Goal: Communication & Community: Answer question/provide support

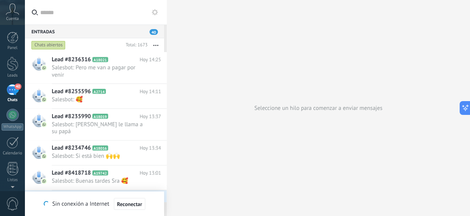
click at [111, 65] on span "Salesbot: Pero me van a pagar por venir" at bounding box center [99, 71] width 95 height 15
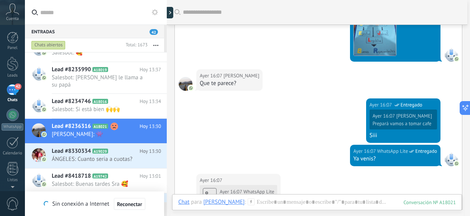
scroll to position [23, 0]
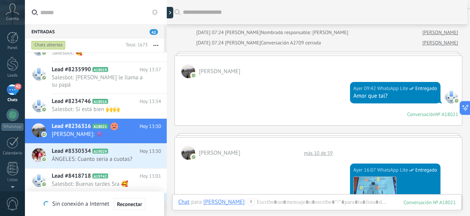
click at [112, 156] on span "ÁNGELES: Cuanto seria a cuotas?" at bounding box center [99, 159] width 95 height 7
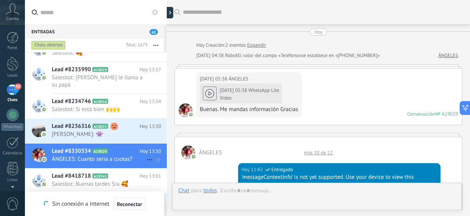
scroll to position [487, 0]
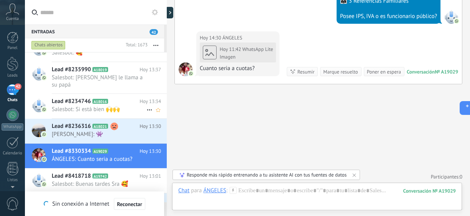
click at [74, 107] on div "Lead #8234746 A18016 [DATE] 13:34 Salesbot: Si está bien 🙌🙌" at bounding box center [109, 106] width 115 height 24
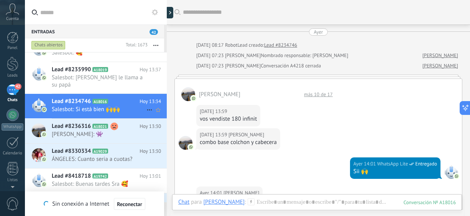
scroll to position [839, 0]
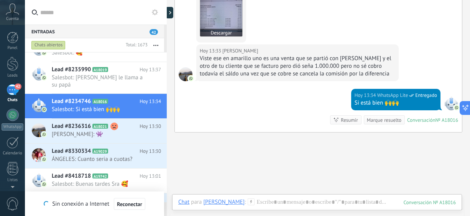
click at [227, 23] on img at bounding box center [221, 15] width 42 height 42
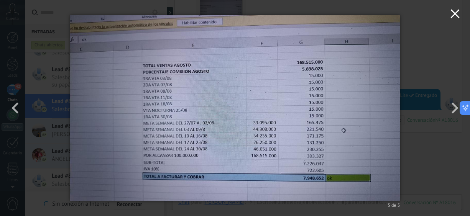
click at [454, 17] on icon "button" at bounding box center [455, 13] width 9 height 9
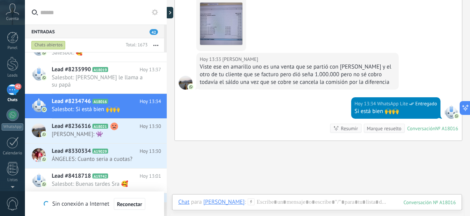
scroll to position [641, 0]
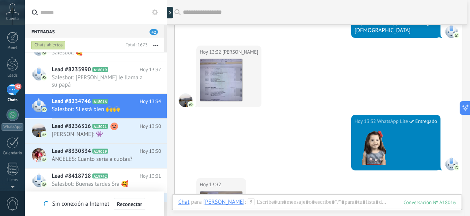
click at [283, 92] on div "[DATE] 13:32 [PERSON_NAME]" at bounding box center [318, 80] width 287 height 69
click at [220, 76] on img at bounding box center [221, 80] width 42 height 42
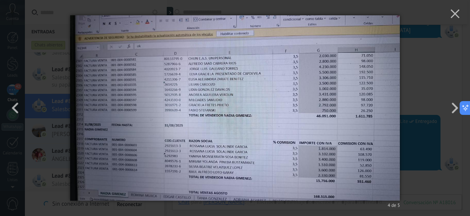
click at [220, 76] on img at bounding box center [235, 108] width 330 height 216
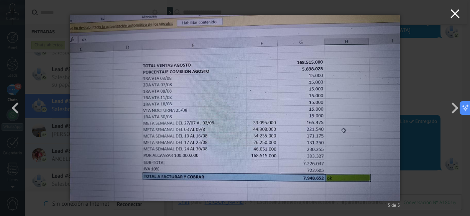
click at [459, 16] on icon "button" at bounding box center [455, 13] width 9 height 9
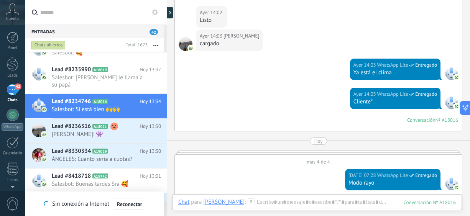
scroll to position [452, 0]
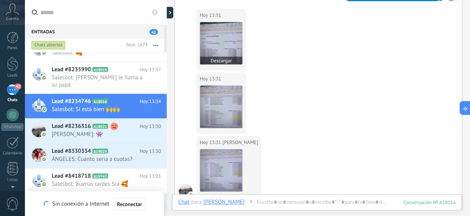
click at [218, 50] on img at bounding box center [221, 43] width 42 height 42
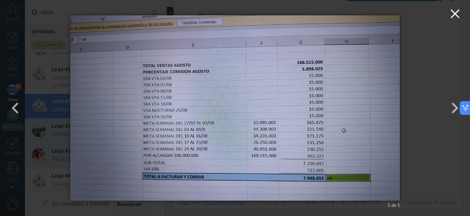
click at [454, 17] on icon "button" at bounding box center [455, 13] width 9 height 9
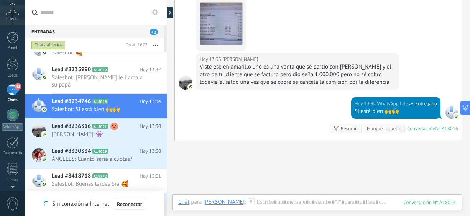
scroll to position [886, 0]
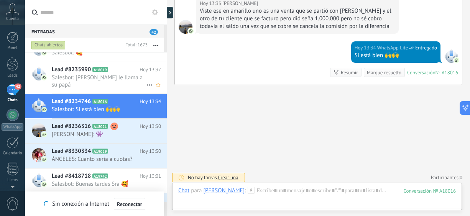
click at [84, 83] on div "Lead #8235990 A18019 [DATE] 13:37 Salesbot: [PERSON_NAME] le llama a su papá" at bounding box center [109, 77] width 115 height 31
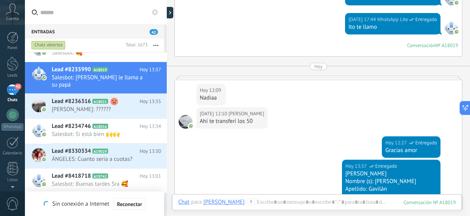
scroll to position [602, 0]
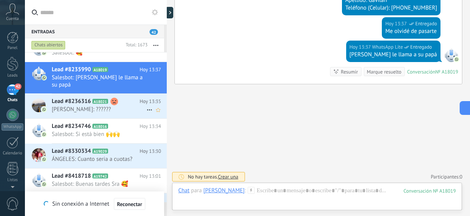
click at [89, 98] on div "Lead #8236316 A18021 [DATE] 13:35 [PERSON_NAME]: ??????" at bounding box center [109, 106] width 115 height 24
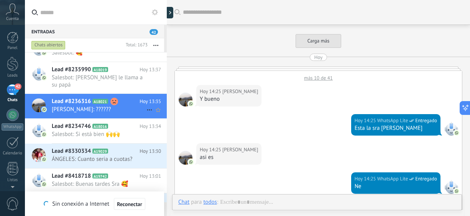
scroll to position [304, 0]
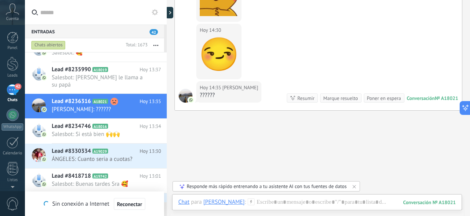
scroll to position [329, 0]
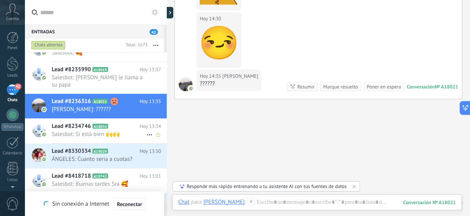
click at [55, 131] on span "Salesbot: Si está bien 🙌🙌" at bounding box center [99, 134] width 95 height 7
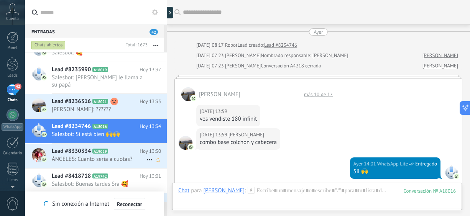
scroll to position [886, 0]
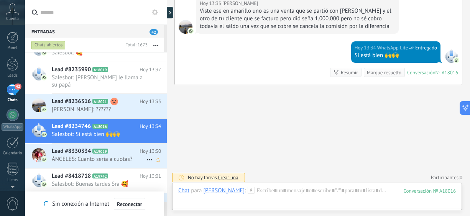
click at [88, 156] on span "ÁNGELES: Cuanto seria a cuotas?" at bounding box center [99, 159] width 95 height 7
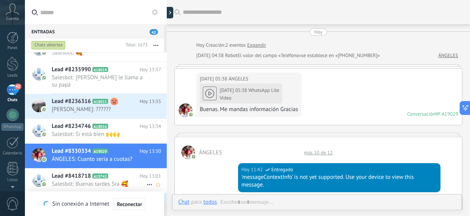
click at [90, 181] on div "Lead #8418718 A19742 [DATE] 13:01 Salesbot: Buenas tardes Sra 🥰" at bounding box center [109, 181] width 115 height 24
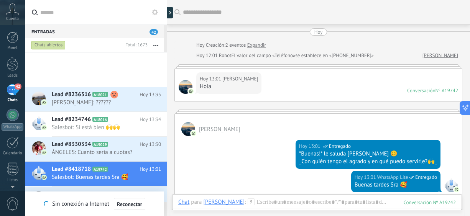
scroll to position [147, 0]
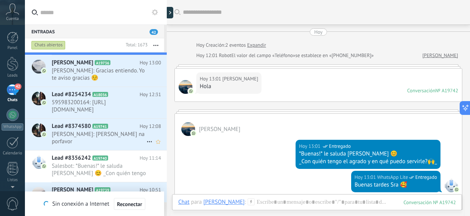
click at [113, 126] on icon at bounding box center [115, 127] width 8 height 8
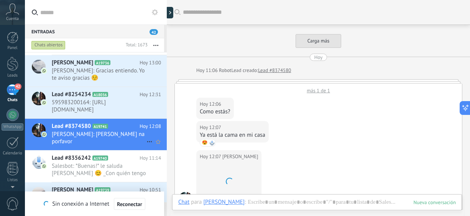
scroll to position [362, 0]
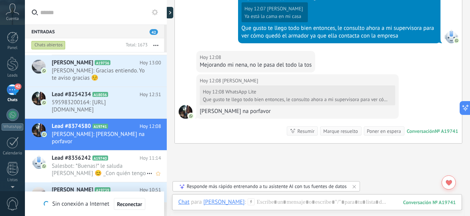
click at [109, 166] on span "Salesbot: *Buenas!* le saluda [PERSON_NAME] 😊 _Con quién tengo el agrado y en q…" at bounding box center [99, 170] width 95 height 15
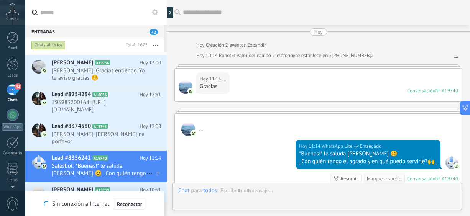
scroll to position [108, 0]
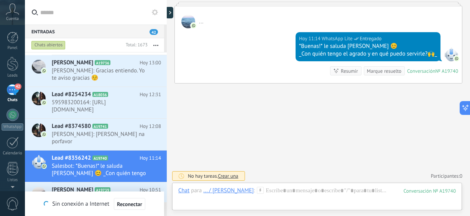
click at [116, 195] on span "[PERSON_NAME]: Me podés responder lo que te pregunté xfa" at bounding box center [99, 202] width 95 height 15
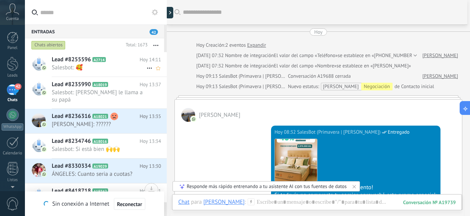
click at [79, 65] on span "Salesbot: 🥰" at bounding box center [99, 67] width 95 height 7
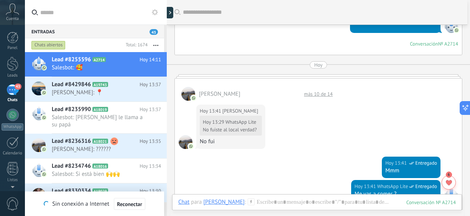
scroll to position [718, 0]
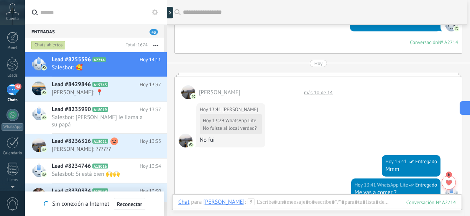
drag, startPoint x: 470, startPoint y: 137, endPoint x: 470, endPoint y: 147, distance: 10.0
click at [470, 147] on html ".abccls-1,.abccls-2{fill-rule:evenodd}.abccls-2{fill:#fff} .abfcls-1{fill:none}…" at bounding box center [235, 108] width 470 height 216
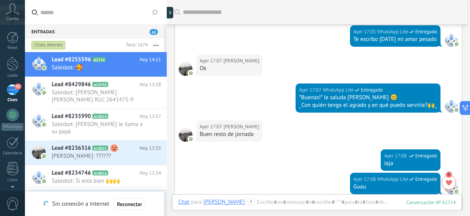
scroll to position [487, 0]
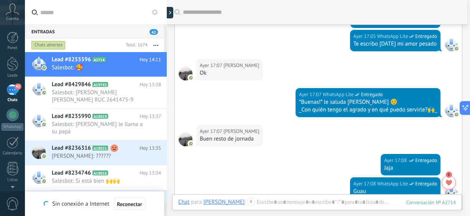
drag, startPoint x: 470, startPoint y: 167, endPoint x: 470, endPoint y: 89, distance: 78.3
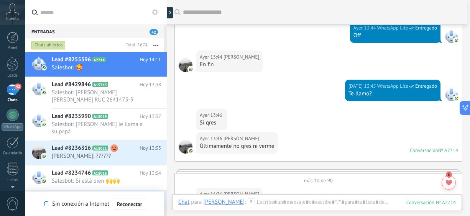
scroll to position [78, 0]
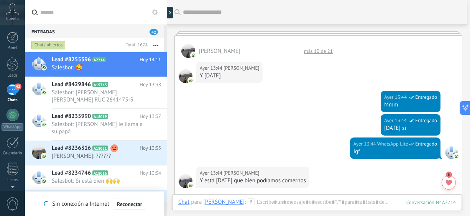
drag, startPoint x: 470, startPoint y: 76, endPoint x: 470, endPoint y: 11, distance: 64.5
click at [470, 11] on html ".abccls-1,.abccls-2{fill-rule:evenodd}.abccls-2{fill:#fff} .abfcls-1{fill:none}…" at bounding box center [235, 108] width 470 height 216
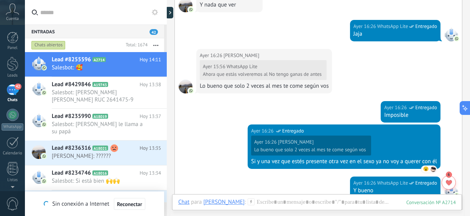
scroll to position [452, 0]
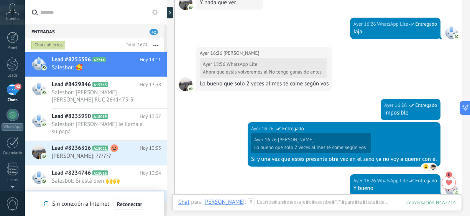
drag, startPoint x: 470, startPoint y: 67, endPoint x: 470, endPoint y: 81, distance: 13.8
click at [470, 81] on html ".abccls-1,.abccls-2{fill-rule:evenodd}.abccls-2{fill:#fff} .abfcls-1{fill:none}…" at bounding box center [235, 108] width 470 height 216
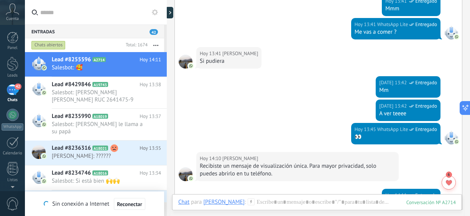
scroll to position [1244, 0]
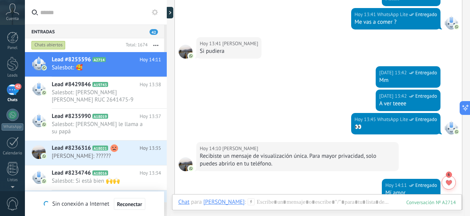
drag, startPoint x: 470, startPoint y: 168, endPoint x: 470, endPoint y: 199, distance: 30.7
click at [470, 199] on html ".abccls-1,.abccls-2{fill-rule:evenodd}.abccls-2{fill:#fff} .abfcls-1{fill:none}…" at bounding box center [235, 108] width 470 height 216
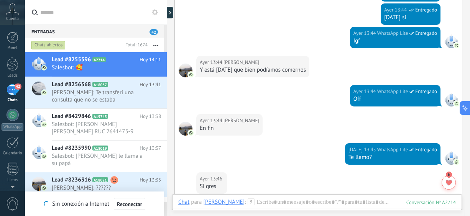
scroll to position [0, 0]
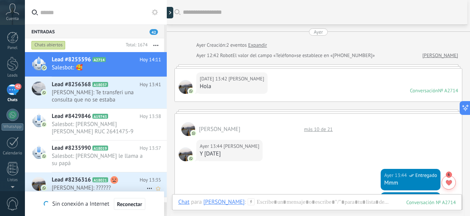
click at [94, 185] on span "[PERSON_NAME]: ??????" at bounding box center [99, 188] width 95 height 7
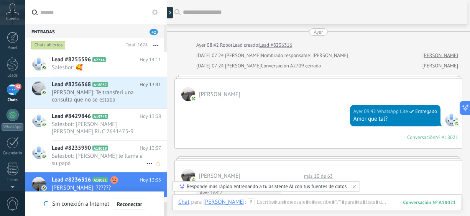
click at [119, 157] on span "Salesbot: [PERSON_NAME] le llama a su papá" at bounding box center [99, 160] width 95 height 15
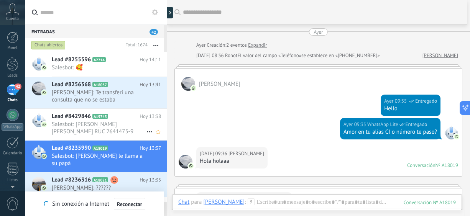
click at [53, 132] on span "Salesbot: [PERSON_NAME] [PERSON_NAME] RUC 2641475-9" at bounding box center [99, 128] width 95 height 15
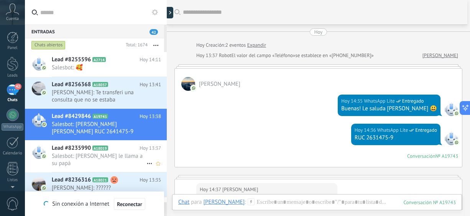
click at [72, 150] on span "Lead #8235990" at bounding box center [71, 149] width 39 height 8
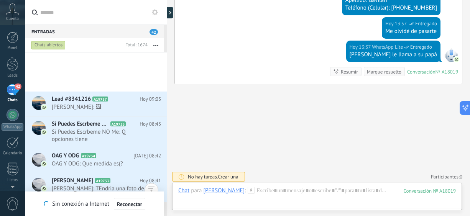
scroll to position [526, 0]
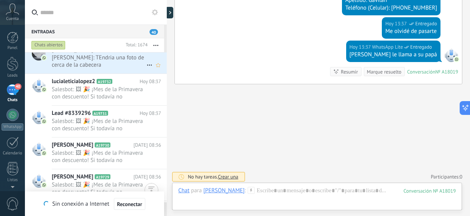
click at [124, 65] on span "[PERSON_NAME]: TEndria una foto de cerca de la cabecera" at bounding box center [99, 61] width 95 height 15
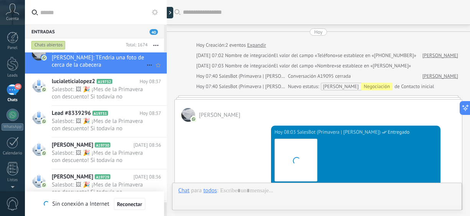
scroll to position [249, 0]
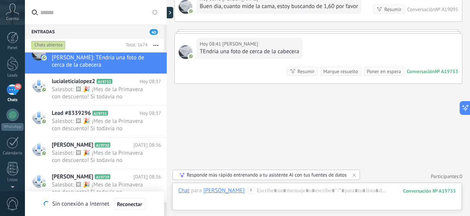
click at [165, 31] on div "Entradas 40 Chats abiertos Total: 1674 Silenciar Acciones múltiples Ordenar Más…" at bounding box center [96, 114] width 142 height 178
click at [157, 43] on button "button" at bounding box center [156, 45] width 17 height 14
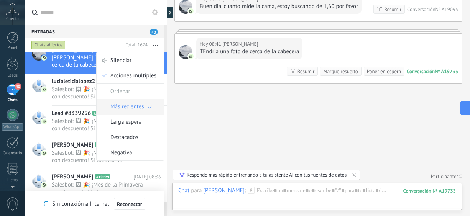
click at [125, 107] on span "Más recientes" at bounding box center [128, 106] width 34 height 15
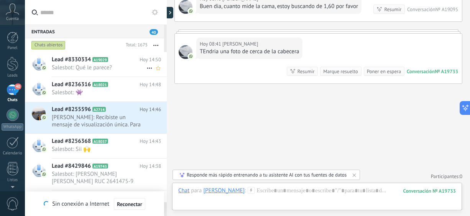
click at [114, 66] on span "Salesbot: Qué le parece?" at bounding box center [99, 67] width 95 height 7
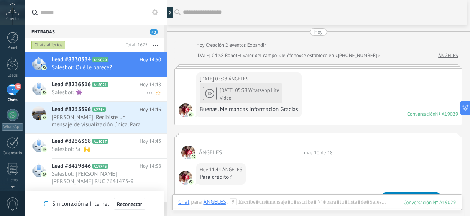
click at [96, 98] on div "Lead #8236316 A18021 [DATE] 14:48 Salesbot: 👾" at bounding box center [109, 89] width 115 height 24
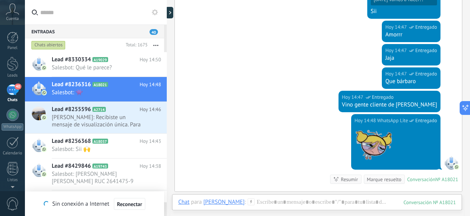
scroll to position [399, 0]
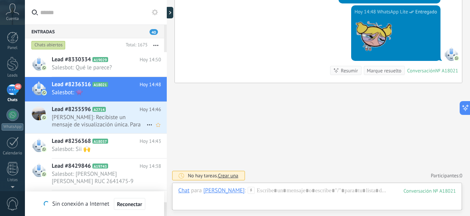
click at [68, 125] on span "[PERSON_NAME]: Recibiste un mensaje de visualización única. Para mayor privacid…" at bounding box center [99, 121] width 95 height 15
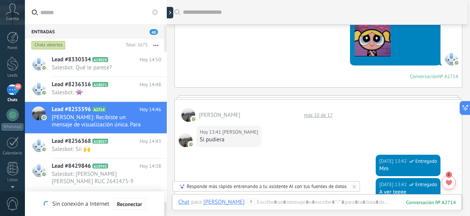
scroll to position [314, 0]
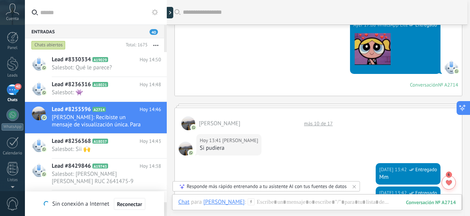
click at [465, 110] on icon at bounding box center [463, 108] width 8 height 8
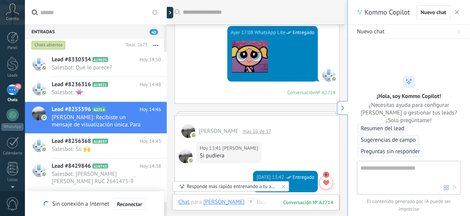
click at [343, 109] on use at bounding box center [343, 108] width 3 height 5
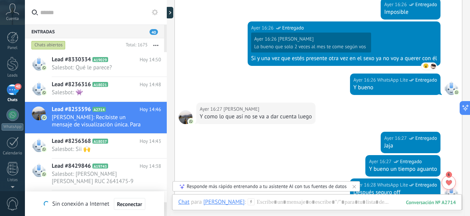
scroll to position [462, 0]
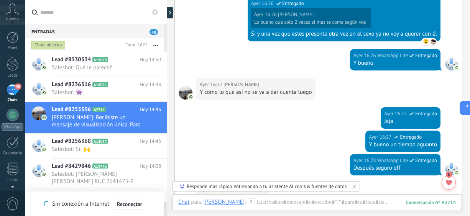
click at [225, 84] on span "[PERSON_NAME]" at bounding box center [242, 85] width 36 height 8
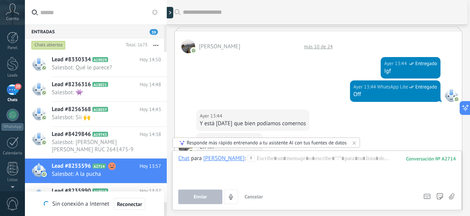
scroll to position [0, 0]
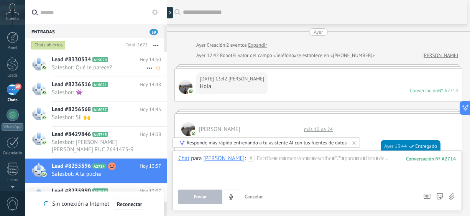
click at [84, 69] on span "Salesbot: Qué le parece?" at bounding box center [99, 67] width 95 height 7
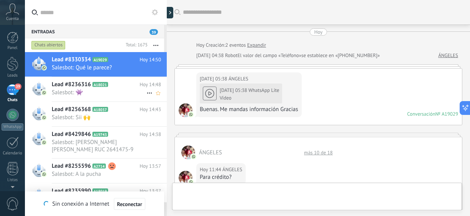
click at [86, 97] on div "Lead #8236316 A18021 [DATE] 14:48 Salesbot: 👾" at bounding box center [109, 89] width 115 height 24
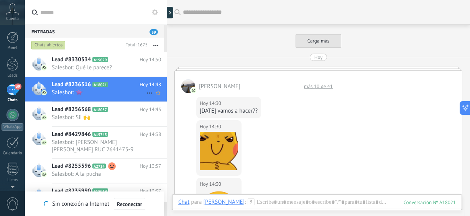
scroll to position [335, 0]
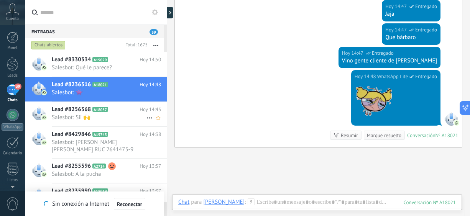
click at [85, 116] on span "Salesbot: Sii 🙌" at bounding box center [99, 117] width 95 height 7
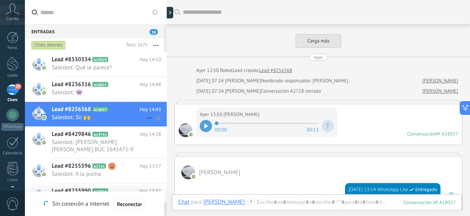
scroll to position [523, 0]
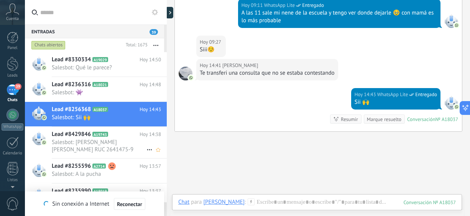
click at [87, 142] on span "Salesbot: [PERSON_NAME] [PERSON_NAME] RUC 2641475-9" at bounding box center [99, 146] width 95 height 15
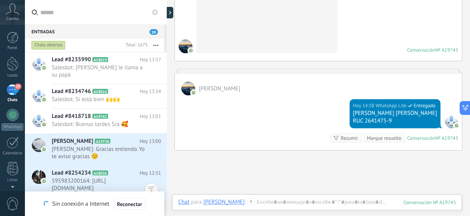
scroll to position [0, 0]
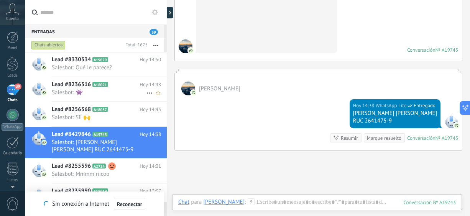
click at [66, 89] on span "Salesbot: 👾" at bounding box center [99, 92] width 95 height 7
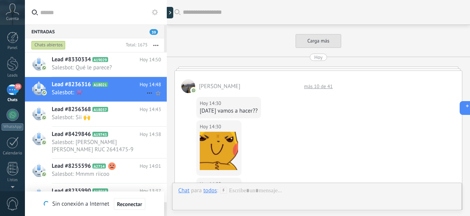
scroll to position [399, 0]
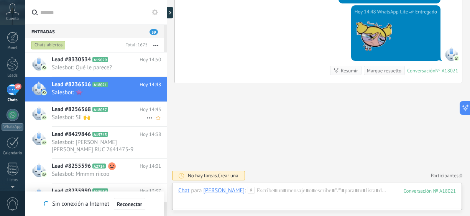
click at [58, 112] on span "Lead #8256368" at bounding box center [71, 110] width 39 height 8
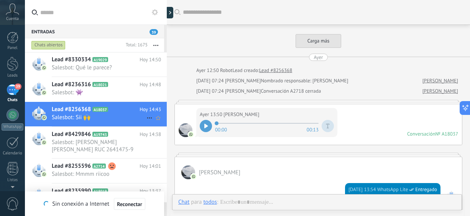
scroll to position [523, 0]
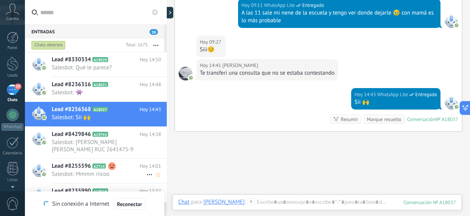
click at [81, 178] on div "Lead #8255596 A2714 [DATE] 14:01 Salesbot: Mmmm riicoo" at bounding box center [109, 171] width 115 height 24
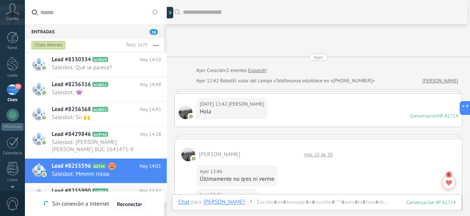
scroll to position [411, 0]
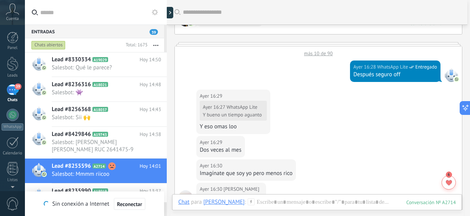
drag, startPoint x: 470, startPoint y: 76, endPoint x: 470, endPoint y: 66, distance: 9.6
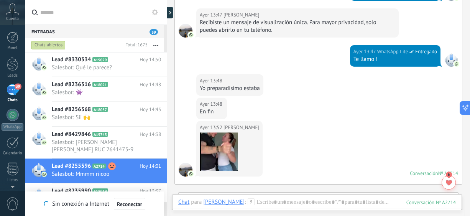
scroll to position [277, 0]
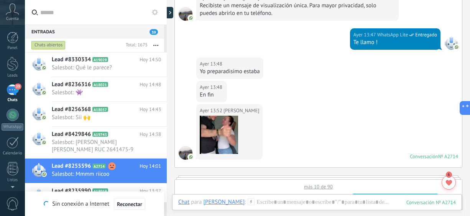
drag, startPoint x: 470, startPoint y: 48, endPoint x: 470, endPoint y: 61, distance: 13.1
click at [470, 61] on html ".abccls-1,.abccls-2{fill-rule:evenodd}.abccls-2{fill:#fff} .abfcls-1{fill:none}…" at bounding box center [235, 108] width 470 height 216
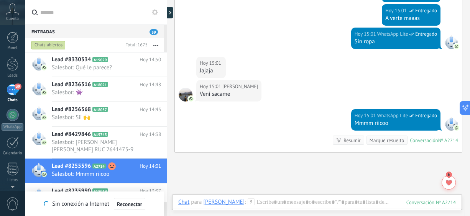
scroll to position [1310, 0]
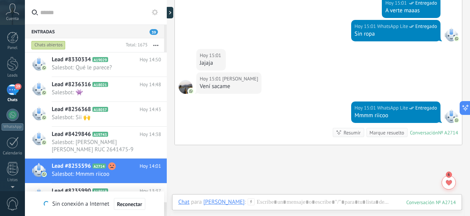
click at [165, 46] on div "Chats abiertos Total: 1675 Silenciar Acciones múltiples Ordenar Más recientes L…" at bounding box center [96, 45] width 142 height 14
click at [105, 69] on span "Salesbot: Qué le parece?" at bounding box center [99, 67] width 95 height 7
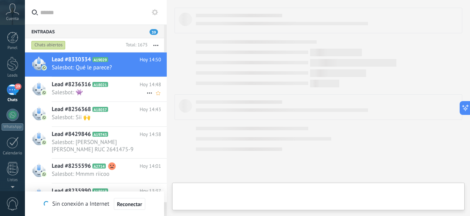
scroll to position [10, 0]
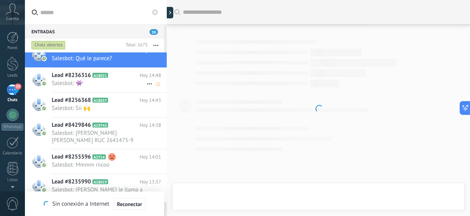
click at [106, 88] on div "Lead #8236316 A18021 [DATE] 14:48 Salesbot: 👾" at bounding box center [109, 80] width 115 height 24
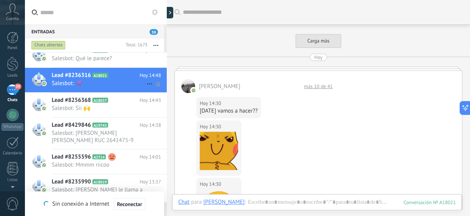
scroll to position [335, 0]
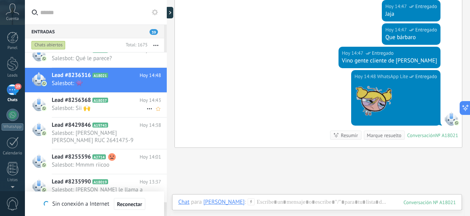
click at [109, 107] on span "Salesbot: Sii 🙌" at bounding box center [99, 108] width 95 height 7
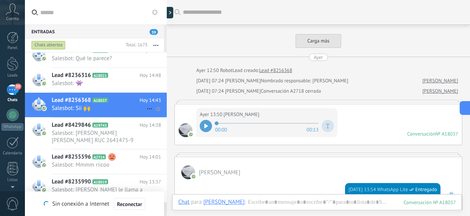
scroll to position [523, 0]
